Goal: Book appointment/travel/reservation

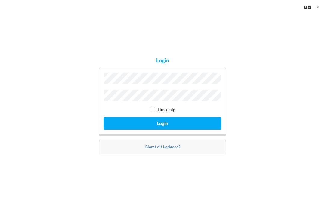
click at [163, 130] on button "Login" at bounding box center [162, 123] width 118 height 12
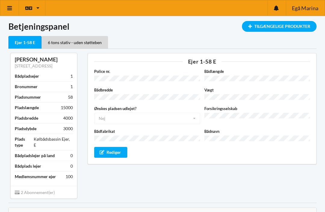
click at [10, 10] on icon at bounding box center [10, 7] width 6 height 5
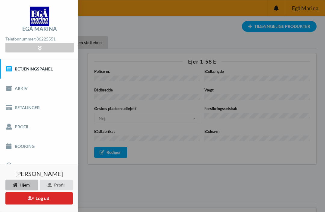
click at [22, 146] on link "Booking" at bounding box center [39, 146] width 78 height 19
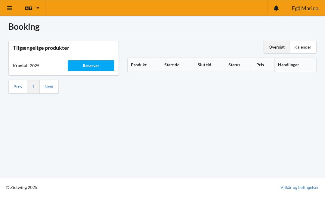
click at [303, 45] on div "Kalender" at bounding box center [302, 47] width 27 height 12
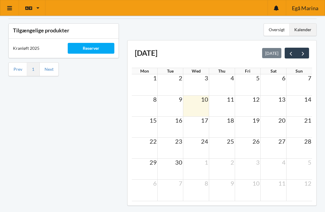
scroll to position [16, 0]
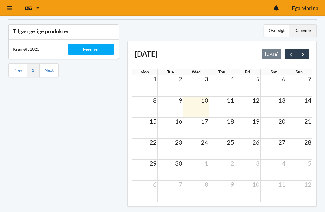
click at [169, 167] on td at bounding box center [170, 170] width 26 height 21
click at [91, 47] on div "Reserver" at bounding box center [91, 49] width 46 height 11
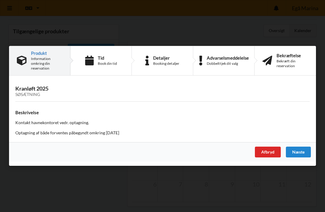
click at [101, 66] on div "Book din tid" at bounding box center [107, 63] width 19 height 5
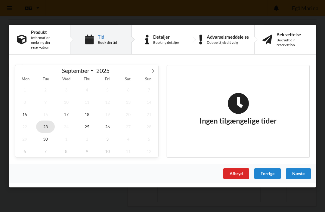
click at [43, 133] on span "23" at bounding box center [45, 126] width 19 height 12
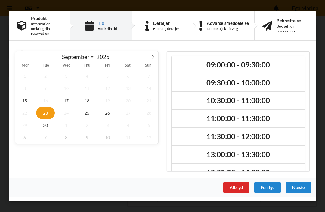
click at [216, 69] on h2 "09:00:00 - 09:30:00" at bounding box center [237, 64] width 125 height 9
click at [297, 193] on div "Næste" at bounding box center [297, 187] width 25 height 11
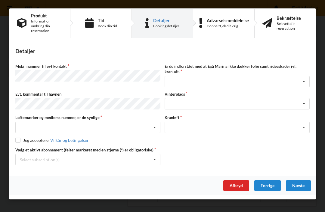
scroll to position [16, 0]
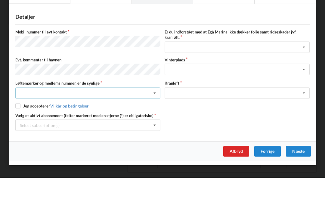
click at [151, 122] on icon at bounding box center [154, 127] width 9 height 11
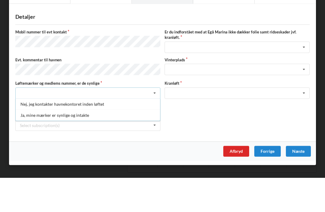
scroll to position [35, 0]
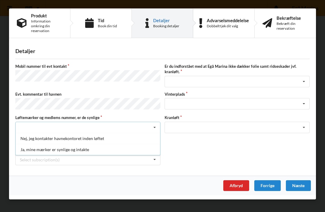
click at [32, 150] on div "Ja, mine mærker er synlige og intakte" at bounding box center [88, 149] width 144 height 11
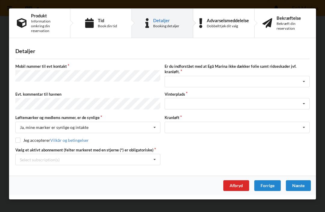
click at [17, 142] on input "checkbox" at bounding box center [17, 140] width 5 height 5
checkbox input "true"
click at [303, 84] on icon at bounding box center [303, 81] width 9 height 11
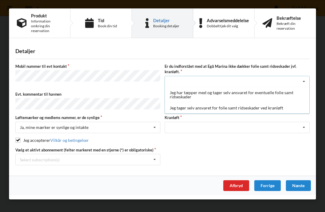
click at [183, 109] on div "Jeg tager selv ansvaret for folie samt ridseskader ved kranløft" at bounding box center [237, 107] width 144 height 11
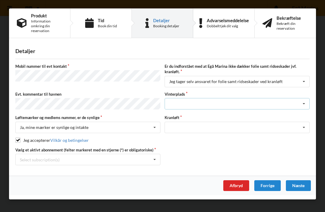
click at [303, 104] on icon at bounding box center [303, 104] width 9 height 11
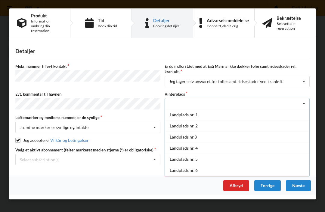
click at [174, 137] on div "Landplads nr.3" at bounding box center [237, 137] width 144 height 11
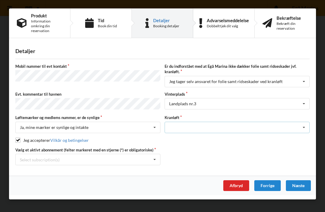
click at [304, 130] on icon at bounding box center [303, 127] width 9 height 11
click at [178, 139] on div "Optagning" at bounding box center [237, 138] width 144 height 11
click at [150, 162] on icon at bounding box center [154, 159] width 9 height 11
click at [26, 170] on div "* Ejer 1-58 E" at bounding box center [88, 170] width 144 height 11
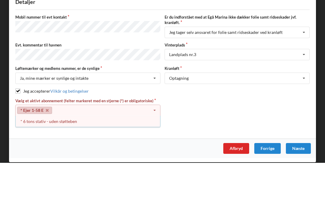
click at [196, 148] on div "Vælg et aktivt abonnement (felter markeret med en stjerne (*) er obligatoriske)…" at bounding box center [162, 163] width 298 height 30
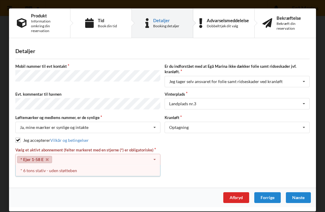
click at [38, 170] on div "* 6 tons stativ - uden støtteben" at bounding box center [88, 170] width 144 height 11
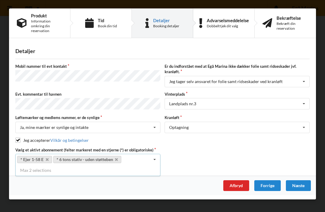
click at [297, 188] on div "Næste" at bounding box center [297, 186] width 25 height 11
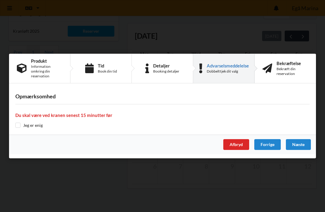
click at [19, 128] on input "checkbox" at bounding box center [17, 125] width 5 height 5
checkbox input "true"
click at [292, 188] on div "Er du sikker på du vil logge ud? Nej Ja Vilkår og betingelser Brugerbetingelser…" at bounding box center [162, 106] width 325 height 212
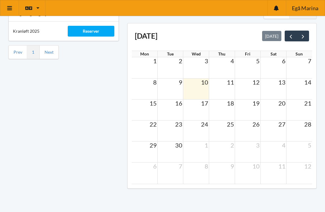
click at [4, 6] on link at bounding box center [9, 7] width 19 height 15
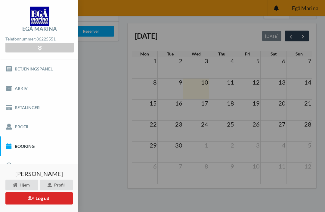
click at [20, 145] on link "Booking" at bounding box center [39, 146] width 78 height 19
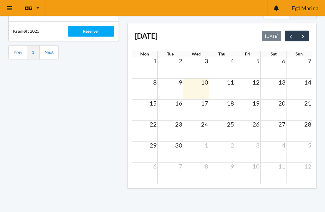
click at [175, 126] on span "23" at bounding box center [178, 124] width 8 height 7
click at [12, 9] on icon at bounding box center [10, 7] width 6 height 5
click at [87, 28] on div "Reserver" at bounding box center [91, 31] width 46 height 11
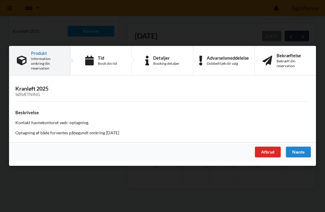
click at [299, 158] on div "Næste" at bounding box center [297, 152] width 25 height 11
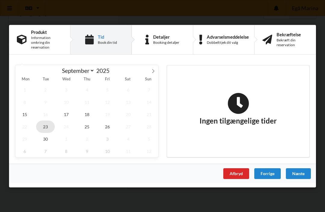
click at [45, 133] on span "23" at bounding box center [45, 126] width 19 height 12
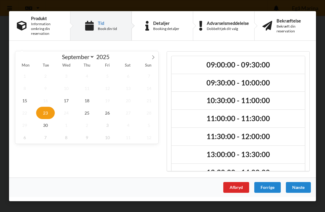
click at [217, 69] on h2 "09:00:00 - 09:30:00" at bounding box center [237, 64] width 125 height 9
click at [298, 193] on div "Næste" at bounding box center [297, 187] width 25 height 11
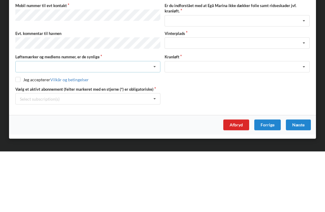
click at [150, 122] on icon at bounding box center [154, 127] width 9 height 11
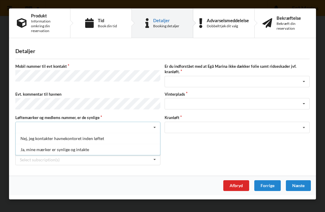
click at [34, 151] on div "Ja, mine mærker er synlige og intakte" at bounding box center [88, 149] width 144 height 11
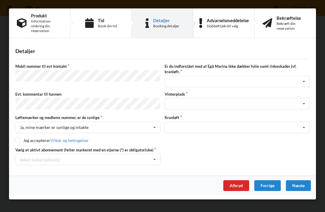
click at [30, 212] on div "Er du sikker på du vil logge ud? Nej Ja Vilkår og betingelser Brugerbetingelser…" at bounding box center [162, 106] width 325 height 212
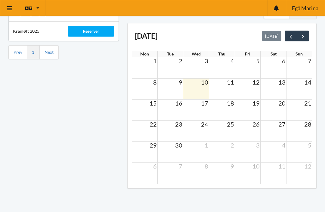
click at [6, 9] on link at bounding box center [9, 7] width 19 height 15
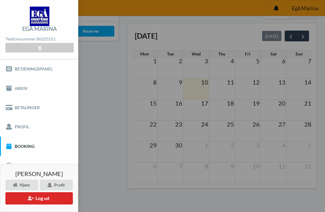
click at [23, 145] on link "Booking" at bounding box center [39, 146] width 78 height 19
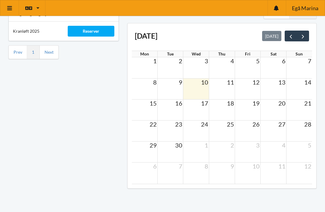
click at [172, 131] on td at bounding box center [170, 131] width 26 height 21
click at [165, 124] on td "23" at bounding box center [170, 125] width 26 height 8
click at [25, 33] on div "Kranløft 2025" at bounding box center [36, 31] width 55 height 14
click at [7, 10] on icon at bounding box center [10, 7] width 6 height 5
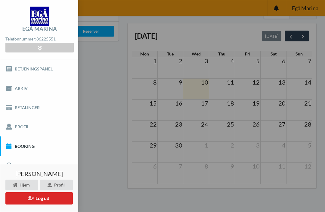
click at [22, 144] on link "Booking" at bounding box center [39, 146] width 78 height 19
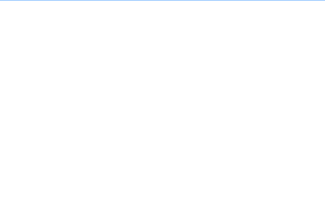
scroll to position [19, 0]
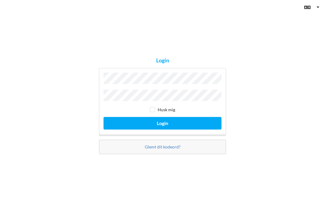
click at [162, 130] on button "Login" at bounding box center [162, 123] width 118 height 12
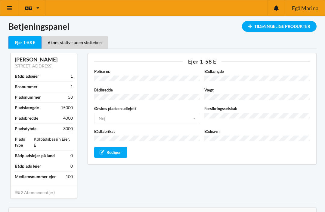
click at [14, 10] on link at bounding box center [9, 7] width 19 height 15
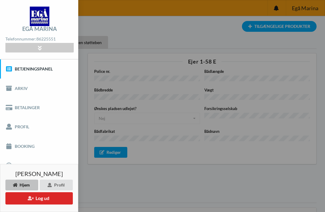
click at [22, 148] on link "Booking" at bounding box center [39, 146] width 78 height 19
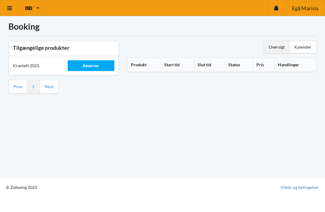
click at [93, 66] on div "Reserver" at bounding box center [91, 65] width 46 height 11
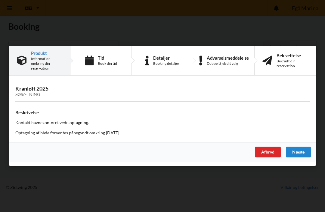
click at [102, 60] on div "Tid" at bounding box center [107, 58] width 19 height 5
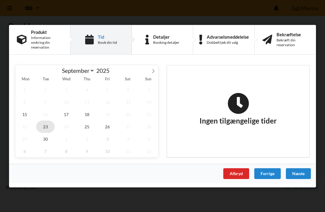
click at [45, 127] on span "23" at bounding box center [45, 126] width 19 height 12
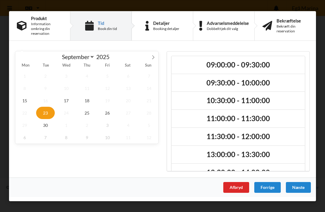
click at [221, 63] on h2 "09:00:00 - 09:30:00" at bounding box center [237, 64] width 125 height 9
click at [298, 190] on div "Næste" at bounding box center [297, 187] width 25 height 11
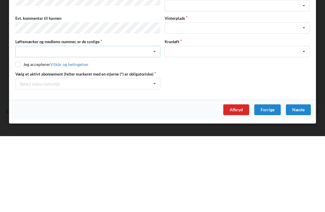
click at [153, 122] on icon at bounding box center [154, 127] width 9 height 11
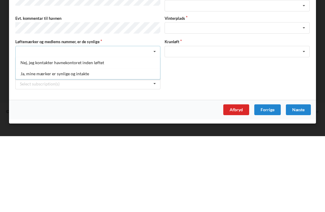
scroll to position [8, 0]
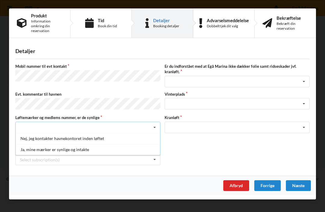
click at [54, 150] on div "Ja, mine mærker er synlige og intakte" at bounding box center [88, 149] width 144 height 11
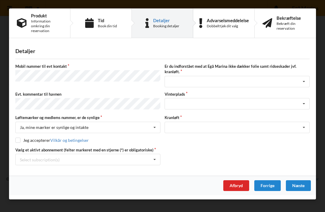
click at [20, 141] on input "checkbox" at bounding box center [17, 140] width 5 height 5
checkbox input "true"
click at [302, 81] on icon at bounding box center [303, 81] width 9 height 11
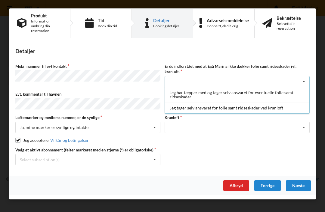
click at [216, 106] on div "Jeg tager selv ansvaret for folie samt ridseskader ved kranløft" at bounding box center [237, 107] width 144 height 11
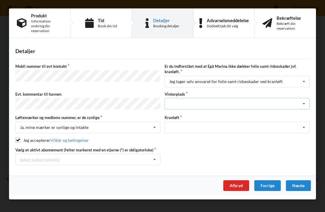
click at [305, 103] on icon at bounding box center [303, 104] width 9 height 11
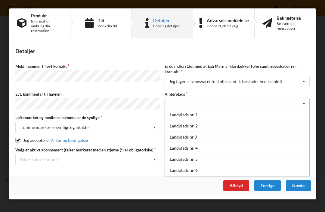
click at [184, 136] on div "Landplads nr.3" at bounding box center [237, 137] width 144 height 11
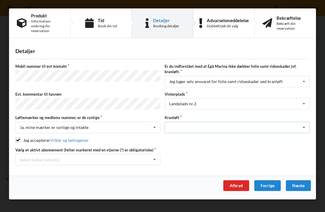
click at [304, 128] on icon at bounding box center [303, 127] width 9 height 11
click at [181, 139] on div "Optagning" at bounding box center [237, 138] width 144 height 11
click at [299, 187] on div "Næste" at bounding box center [297, 186] width 25 height 11
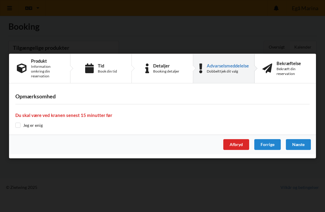
scroll to position [3, 0]
click at [19, 127] on input "checkbox" at bounding box center [17, 125] width 5 height 5
checkbox input "true"
click at [298, 146] on div "Næste" at bounding box center [297, 144] width 25 height 11
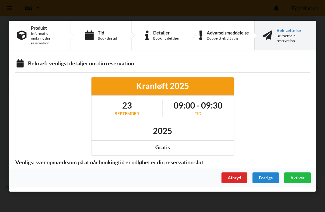
click at [297, 178] on span "Aktiver" at bounding box center [297, 177] width 14 height 5
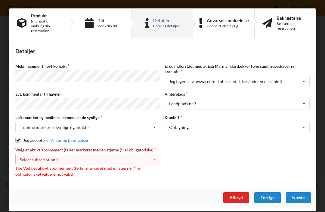
click at [155, 159] on icon at bounding box center [154, 159] width 9 height 11
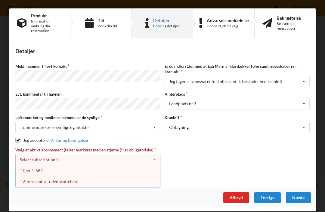
click at [53, 180] on div "* 6 tons stativ - uden støtteben" at bounding box center [88, 181] width 144 height 11
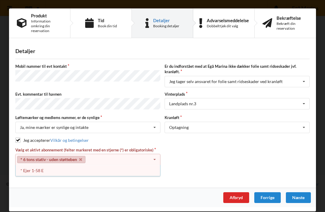
click at [32, 170] on div "* Ejer 1-58 E" at bounding box center [88, 170] width 144 height 11
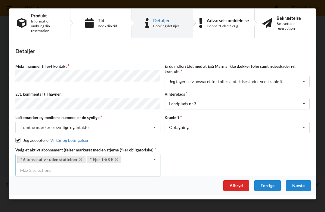
click at [299, 187] on div "Næste" at bounding box center [297, 186] width 25 height 11
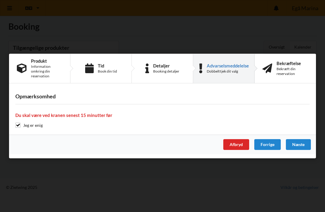
click at [298, 146] on div "Næste" at bounding box center [297, 144] width 25 height 11
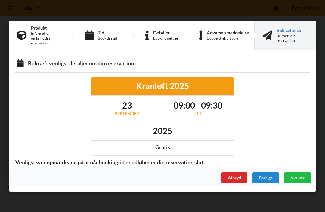
click at [298, 179] on span "Aktiver" at bounding box center [297, 177] width 14 height 5
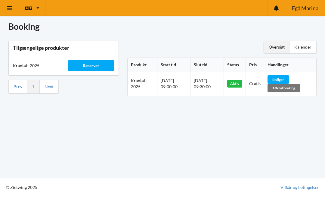
click at [10, 9] on icon at bounding box center [10, 7] width 6 height 5
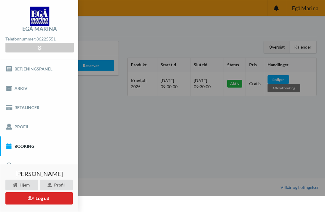
click at [44, 198] on button "Log ud" at bounding box center [38, 199] width 67 height 12
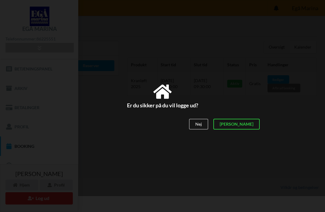
click at [253, 124] on div "[PERSON_NAME]" at bounding box center [236, 124] width 46 height 11
